Goal: Find specific page/section: Find specific page/section

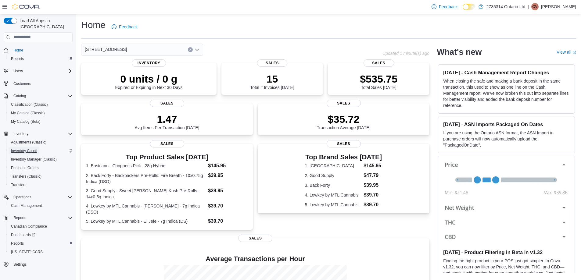
click at [27, 149] on span "Inventory Count" at bounding box center [24, 151] width 26 height 5
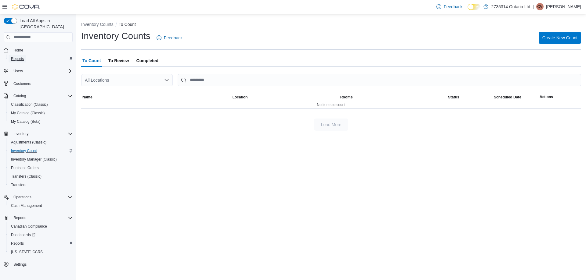
click at [20, 56] on span "Reports" at bounding box center [17, 58] width 13 height 5
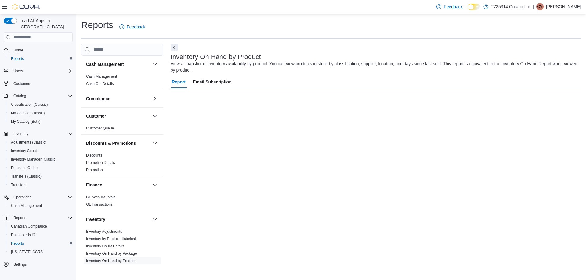
click at [561, 1] on div "Feedback Dark Mode 2735314 Ontario Ltd | CV [PERSON_NAME]" at bounding box center [507, 7] width 147 height 12
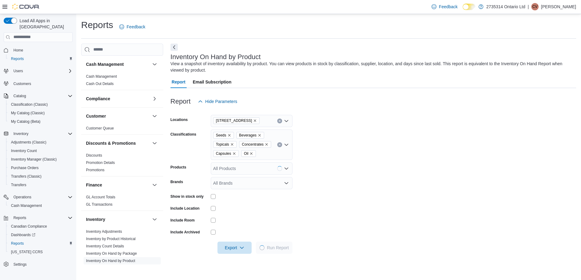
click at [559, 6] on p "[PERSON_NAME]" at bounding box center [558, 6] width 35 height 7
click at [543, 61] on span "Sign Out" at bounding box center [537, 59] width 16 height 6
